Goal: Navigation & Orientation: Find specific page/section

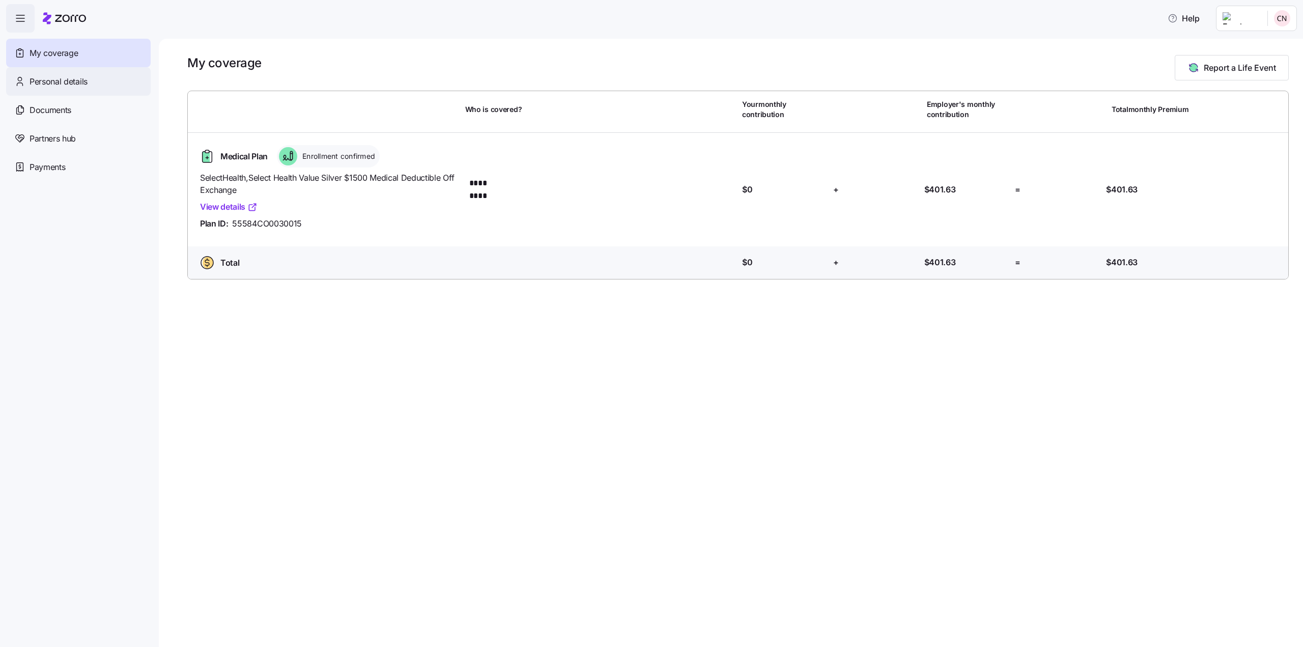
click at [64, 84] on span "Personal details" at bounding box center [59, 81] width 58 height 13
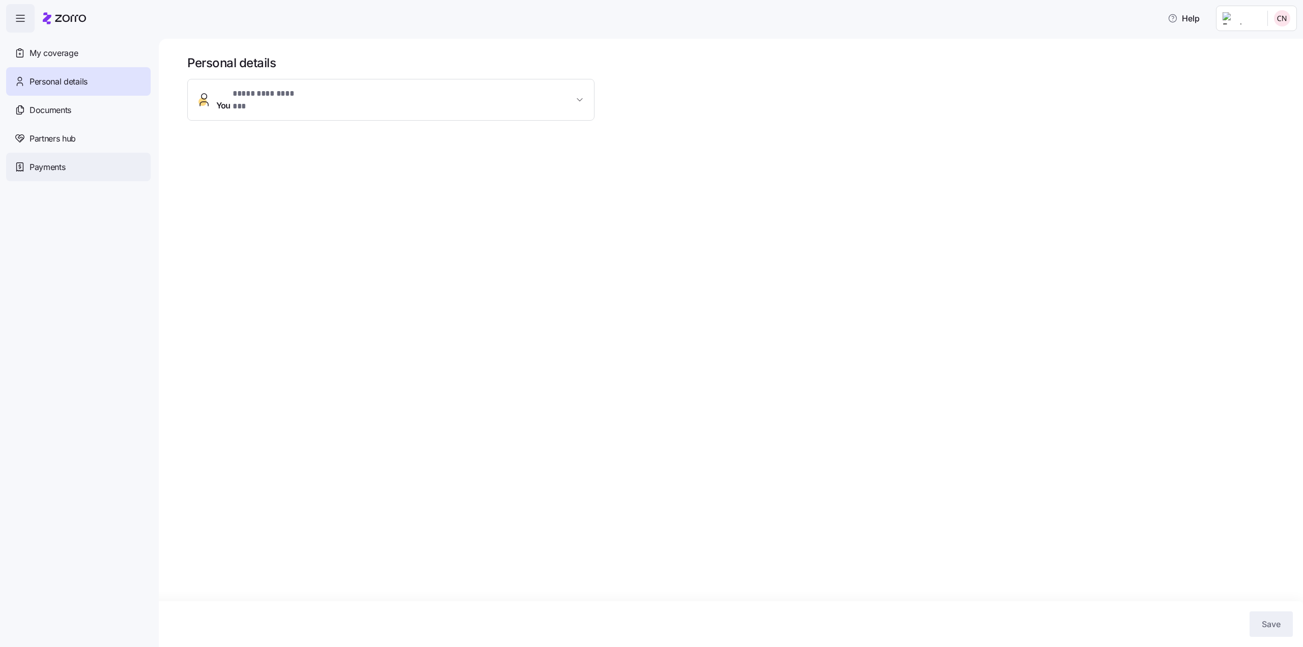
click at [52, 170] on span "Payments" at bounding box center [48, 167] width 36 height 13
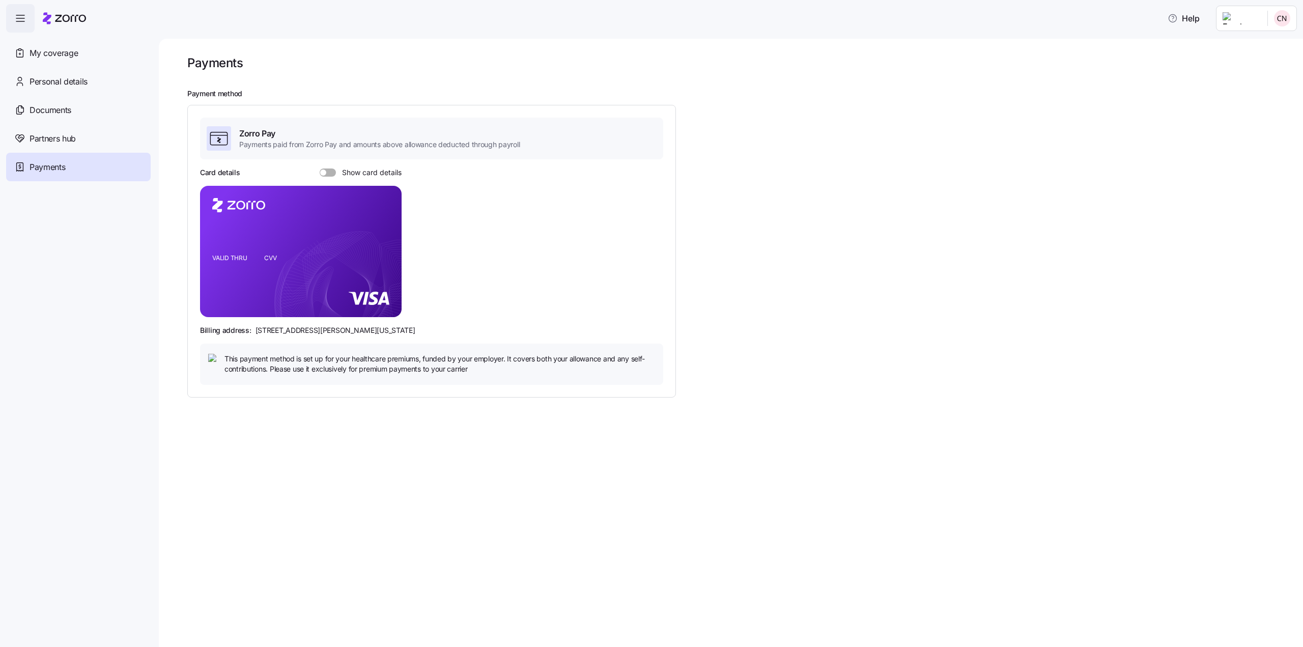
click at [269, 261] on tspan "CVV" at bounding box center [270, 258] width 13 height 8
click at [31, 135] on span "Partners hub" at bounding box center [53, 138] width 46 height 13
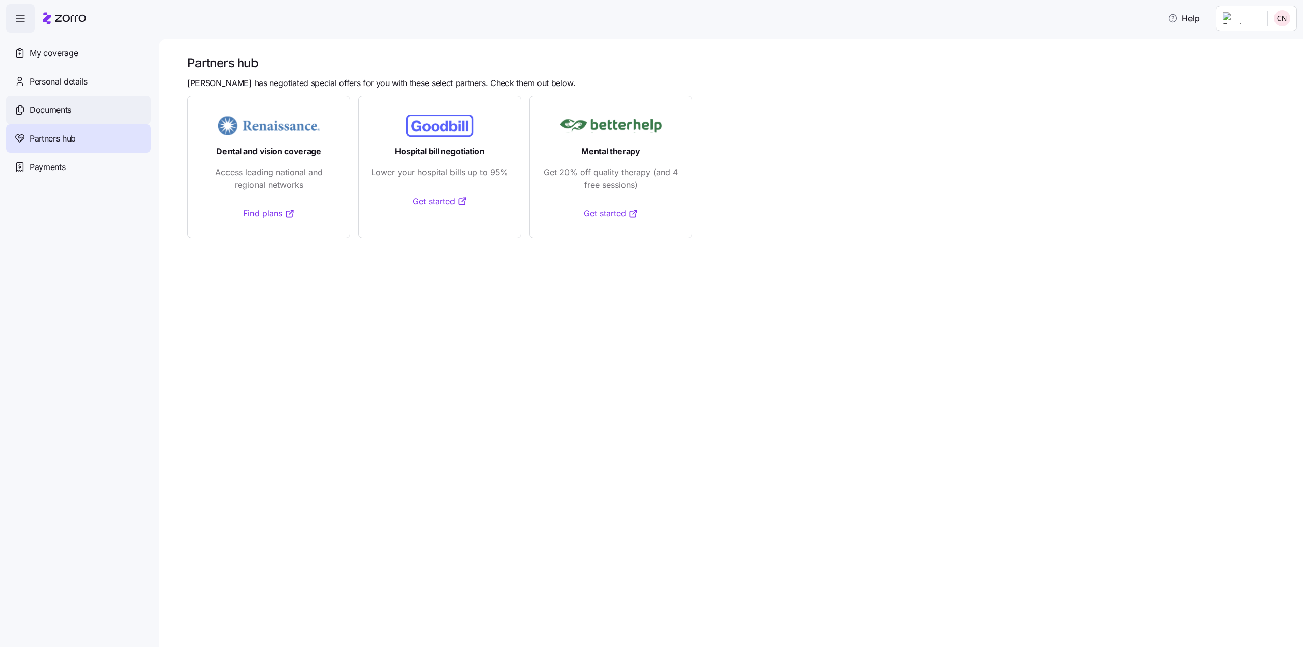
click at [67, 114] on span "Documents" at bounding box center [51, 110] width 42 height 13
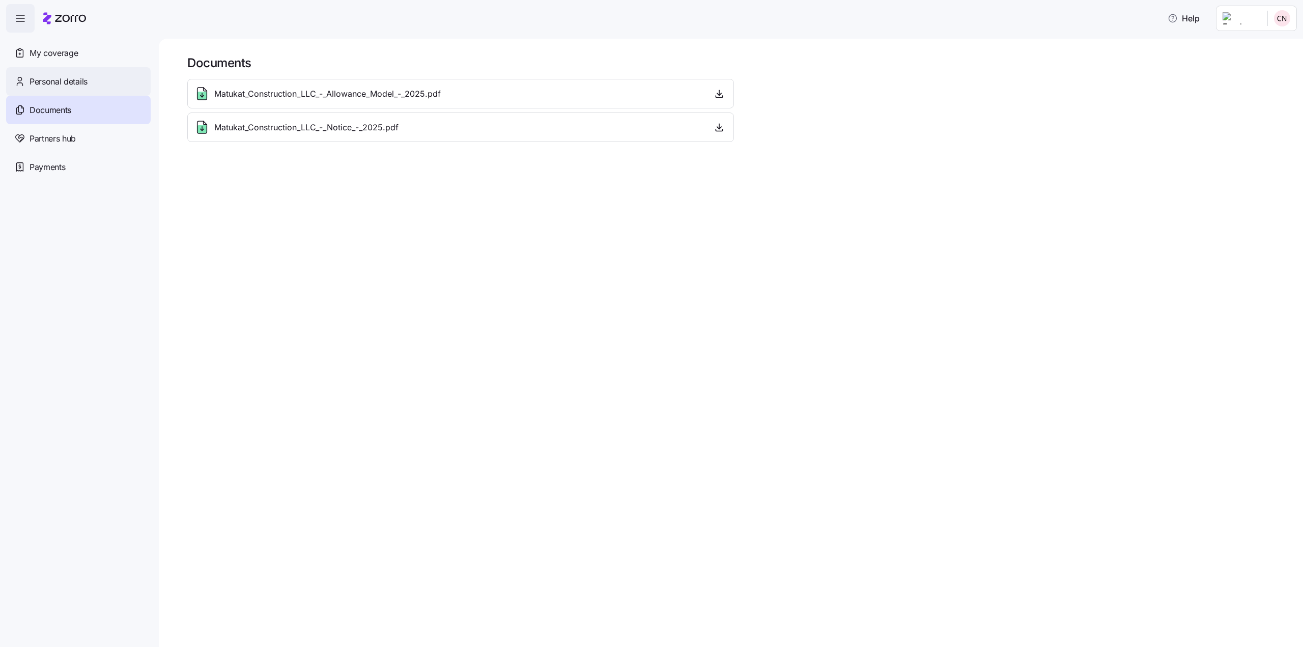
click at [71, 86] on span "Personal details" at bounding box center [59, 81] width 58 height 13
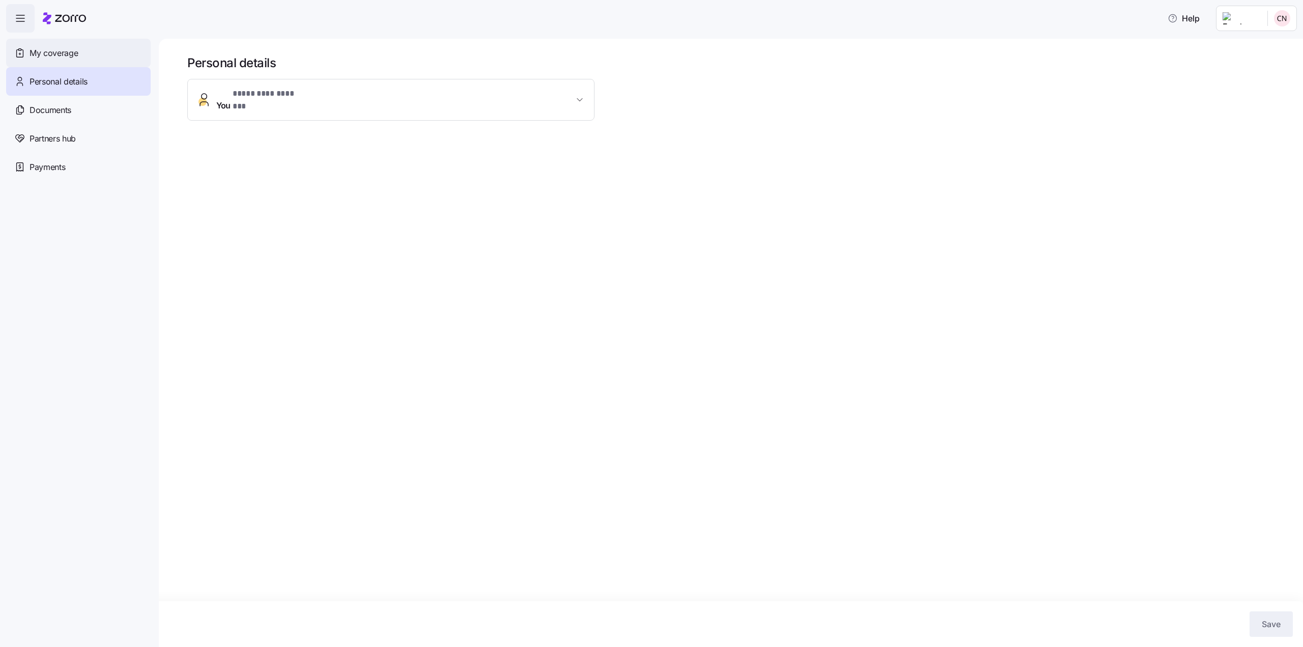
click at [63, 59] on span "My coverage" at bounding box center [54, 53] width 48 height 13
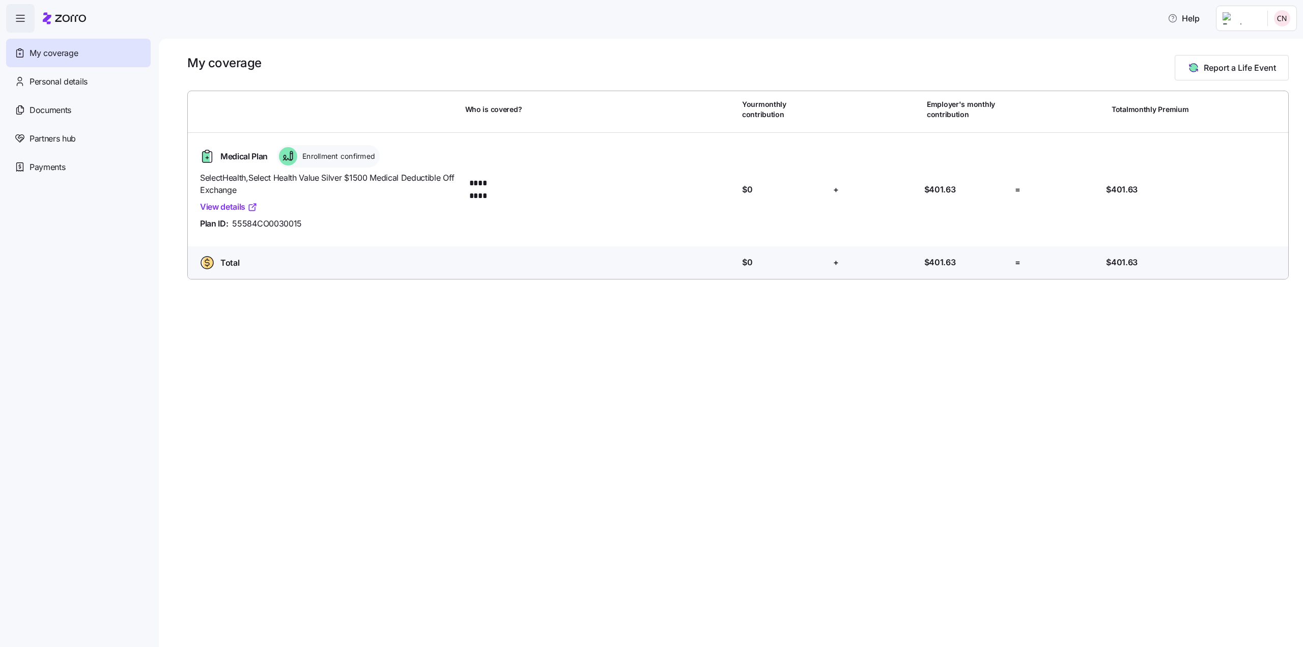
click at [1240, 19] on html "Help My coverage Personal details Documents Partners hub Payments My coverage R…" at bounding box center [651, 320] width 1303 height 641
